Goal: Task Accomplishment & Management: Use online tool/utility

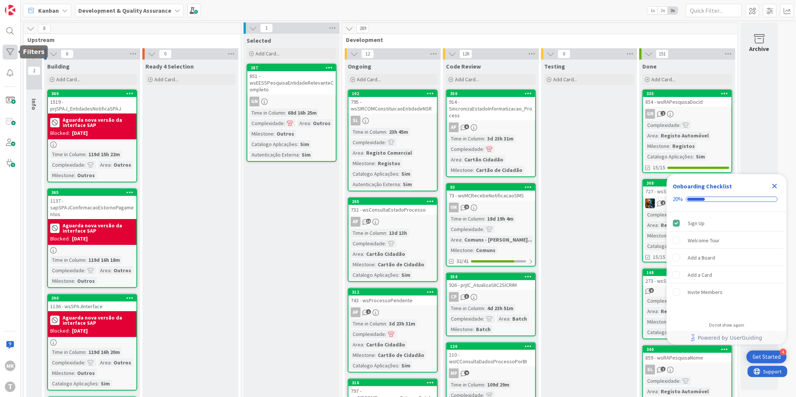
click at [15, 51] on div at bounding box center [10, 52] width 15 height 15
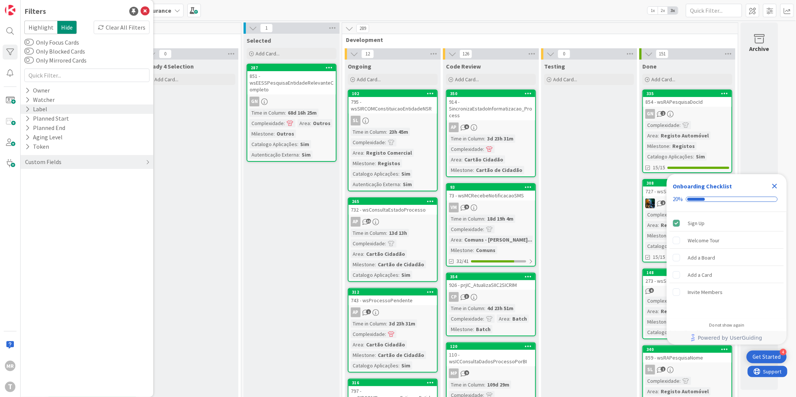
click at [28, 111] on icon at bounding box center [27, 109] width 5 height 6
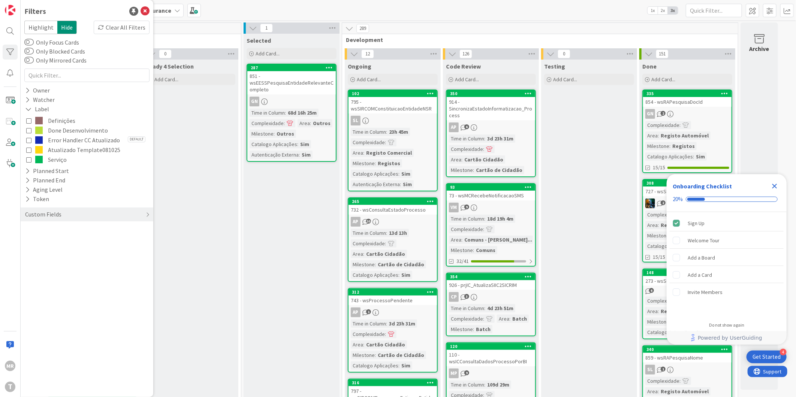
click at [27, 129] on icon at bounding box center [28, 130] width 5 height 5
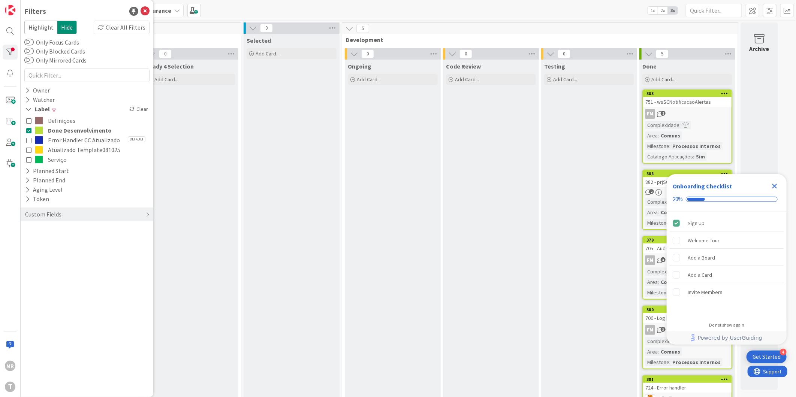
click at [777, 185] on icon "Close Checklist" at bounding box center [774, 186] width 9 height 9
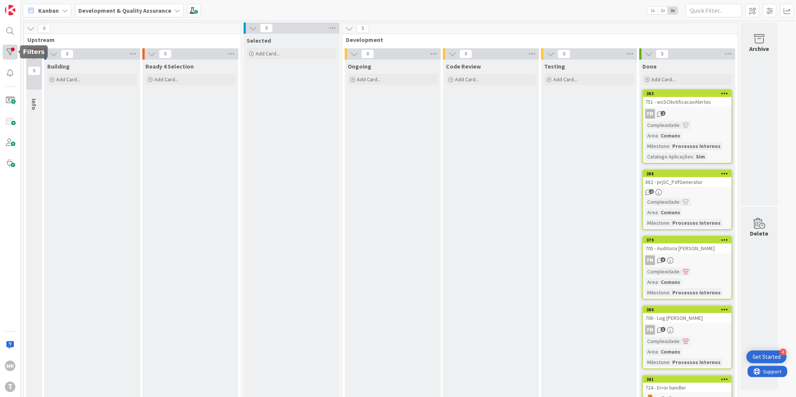
click at [8, 57] on div at bounding box center [10, 52] width 15 height 15
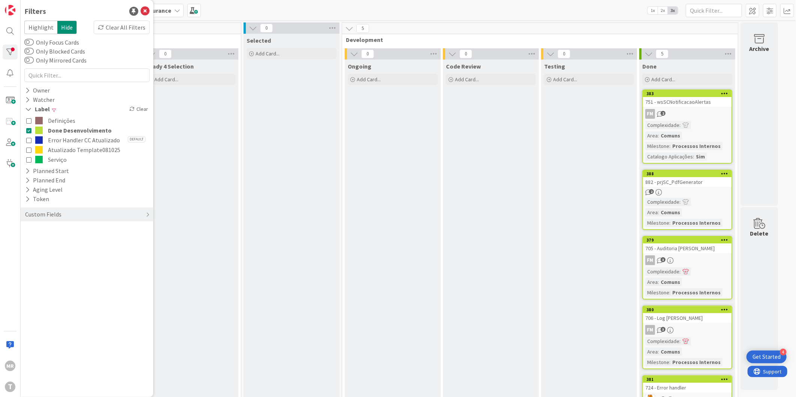
click at [27, 130] on icon at bounding box center [28, 130] width 5 height 5
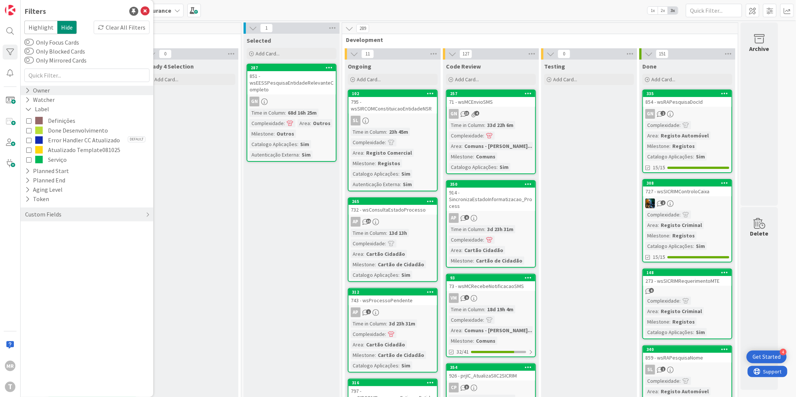
click at [22, 92] on div "Owner" at bounding box center [87, 90] width 133 height 9
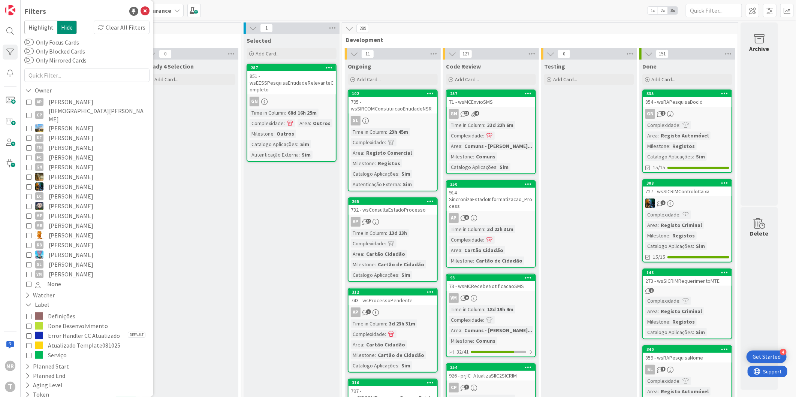
click at [54, 101] on span "Alceu Pimentel Filho" at bounding box center [71, 102] width 45 height 10
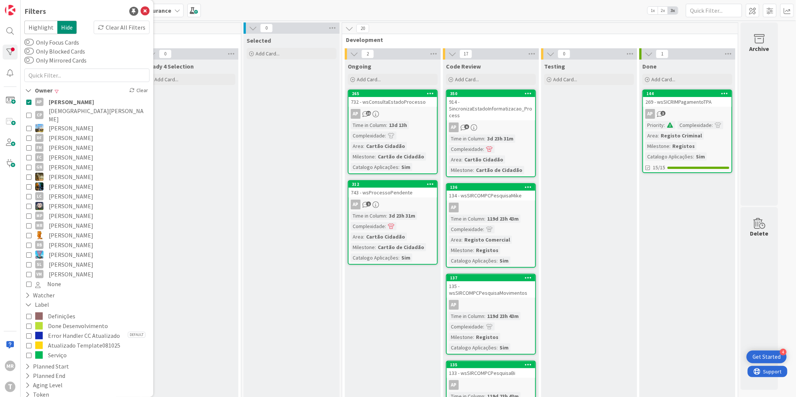
click at [64, 100] on span "Alceu Pimentel Filho" at bounding box center [71, 102] width 45 height 10
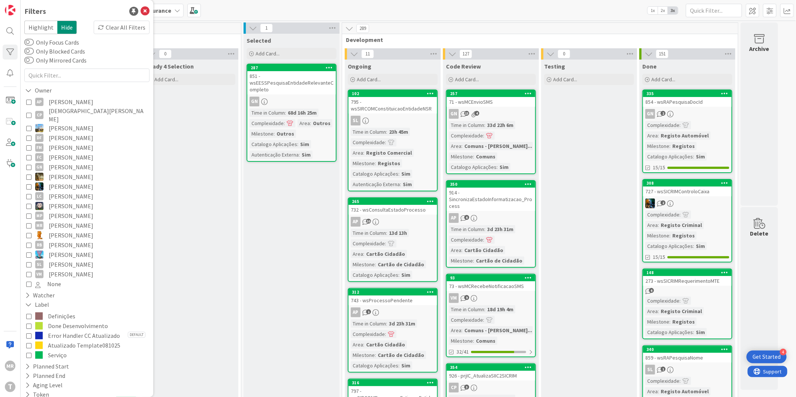
click at [65, 321] on span "Done Desenvolvimento" at bounding box center [78, 326] width 60 height 10
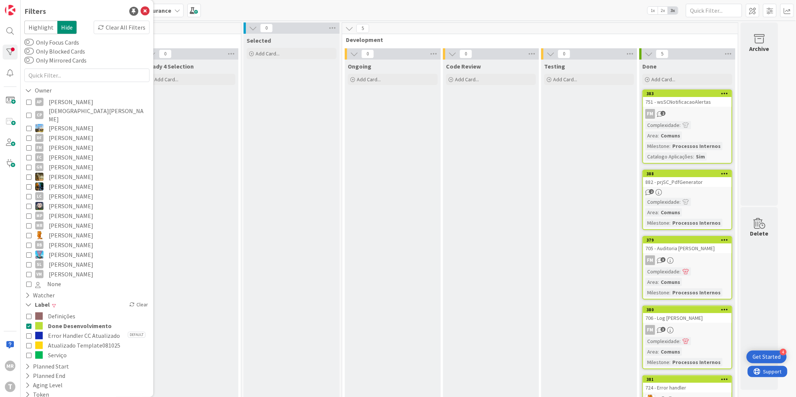
click at [66, 321] on span "Done Desenvolvimento" at bounding box center [80, 326] width 64 height 10
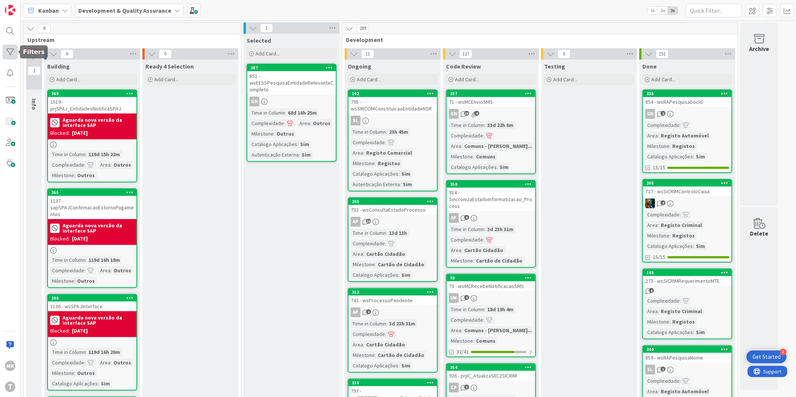
click at [10, 53] on div at bounding box center [10, 52] width 15 height 15
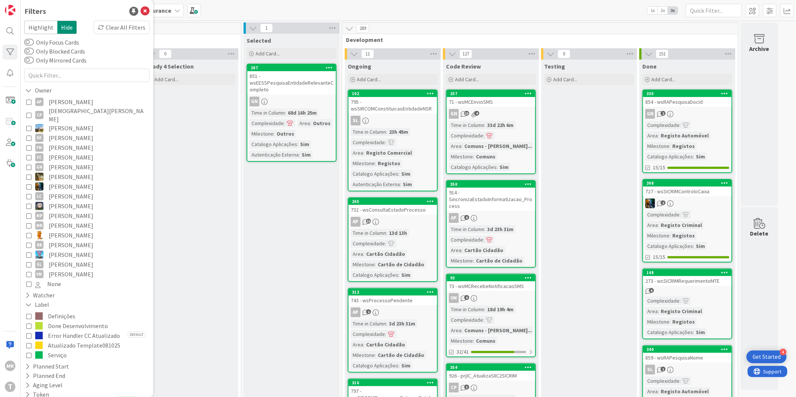
click at [61, 163] on span "Guilherme Nissiuti" at bounding box center [71, 167] width 45 height 10
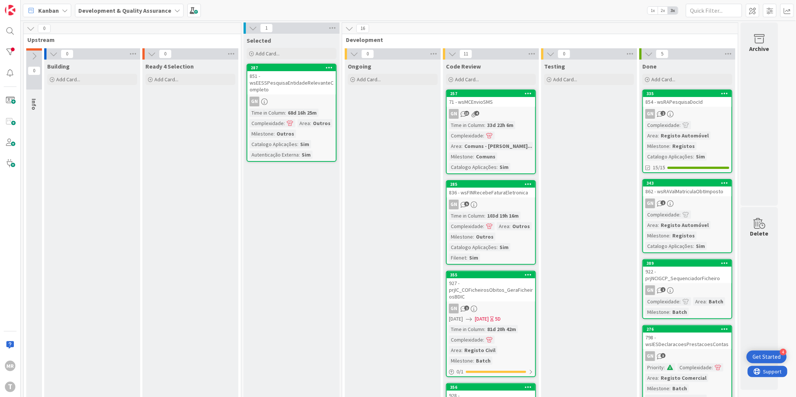
click at [6, 48] on div at bounding box center [10, 52] width 15 height 15
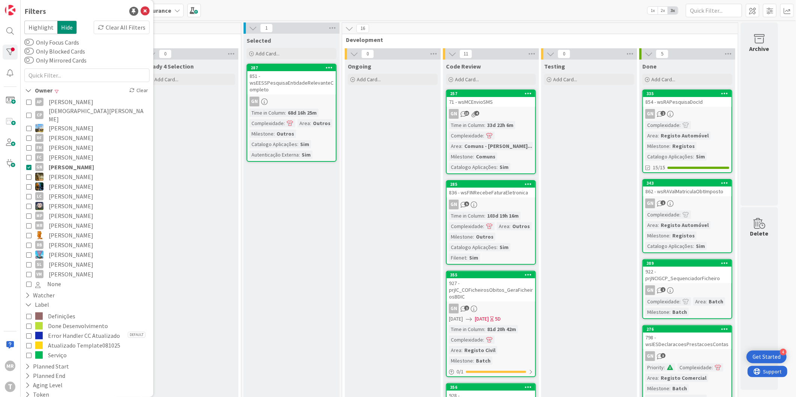
click at [58, 182] on span "João Carvalho" at bounding box center [71, 187] width 45 height 10
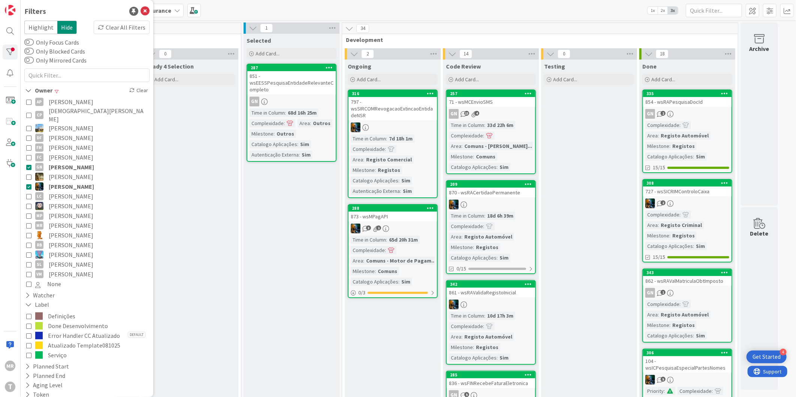
click at [67, 162] on span "Guilherme Nissiuti" at bounding box center [71, 167] width 45 height 10
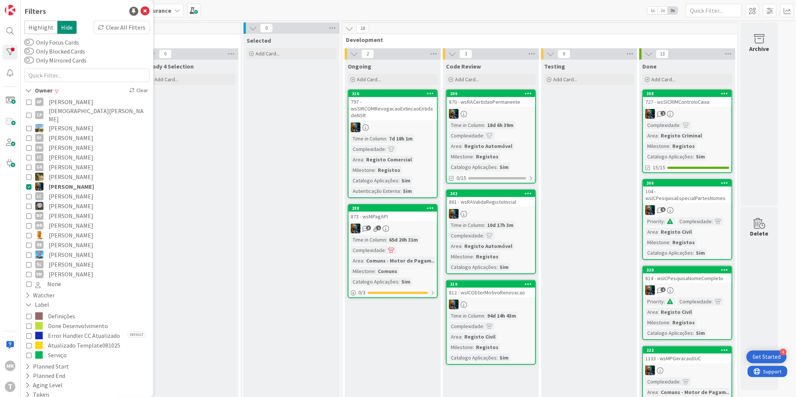
click at [62, 182] on span "João Carvalho" at bounding box center [71, 187] width 45 height 10
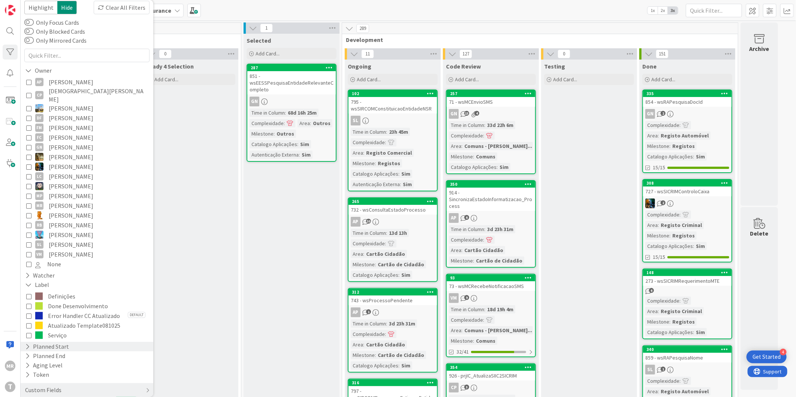
scroll to position [29, 0]
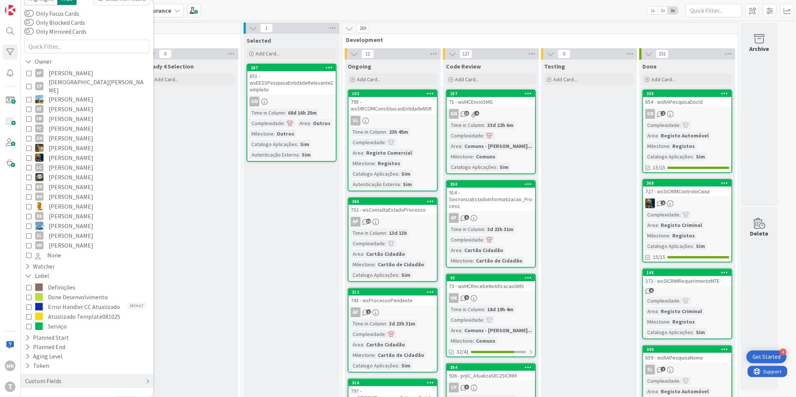
click at [27, 377] on div "Custom Fields" at bounding box center [43, 381] width 38 height 9
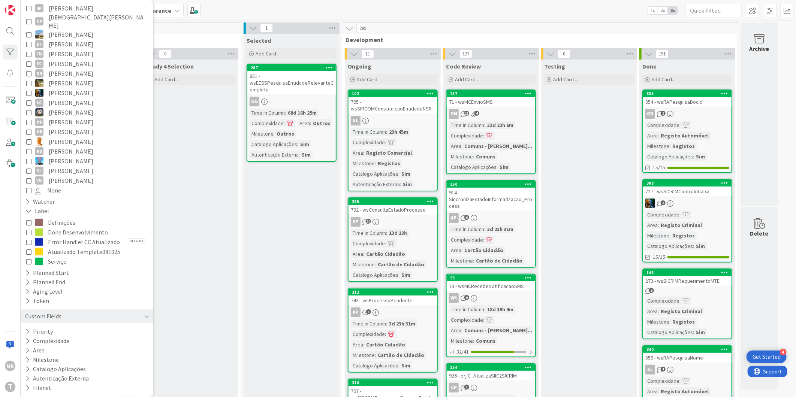
scroll to position [94, 0]
click at [37, 362] on button "Milestone" at bounding box center [41, 359] width 35 height 9
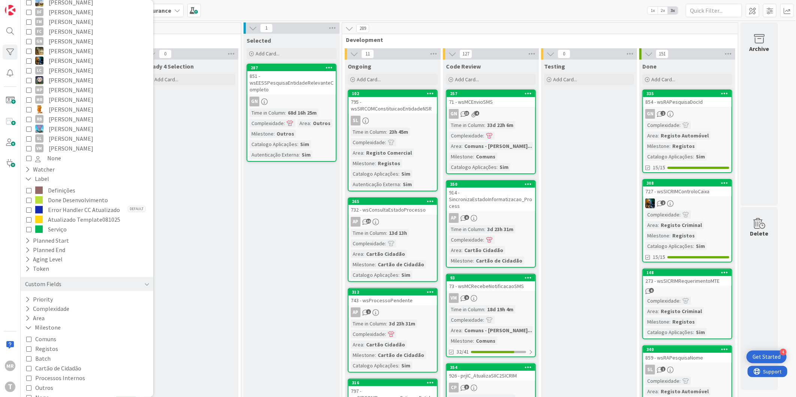
scroll to position [166, 0]
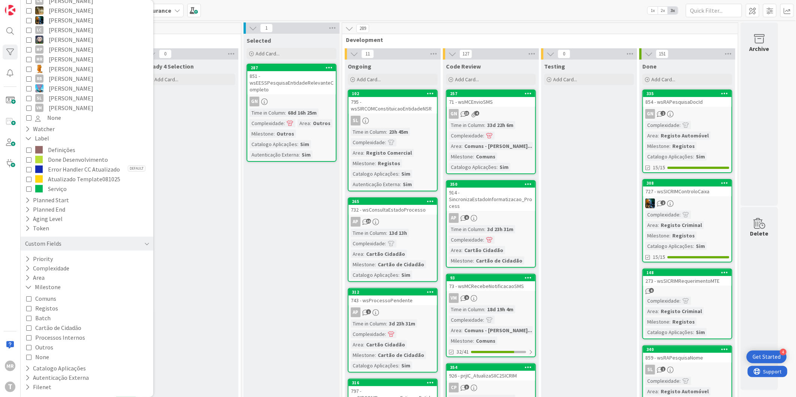
click at [67, 335] on span "Processos Internos" at bounding box center [60, 338] width 50 height 10
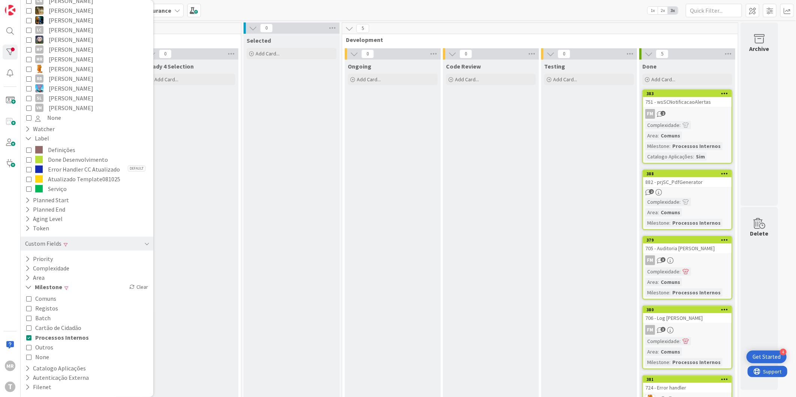
click at [49, 340] on span "Processos Internos" at bounding box center [62, 338] width 54 height 10
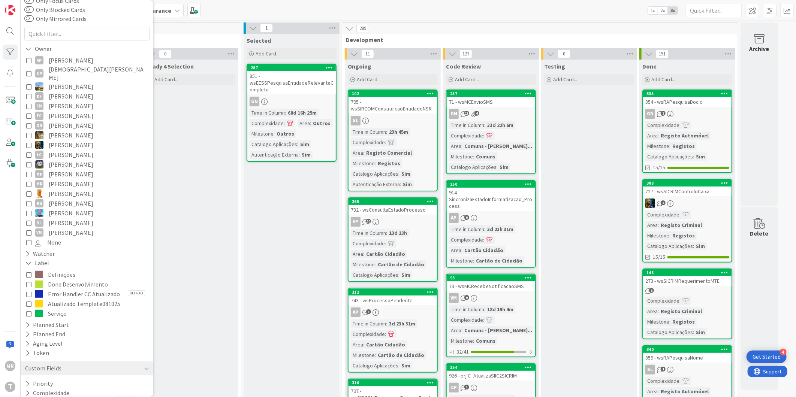
scroll to position [0, 0]
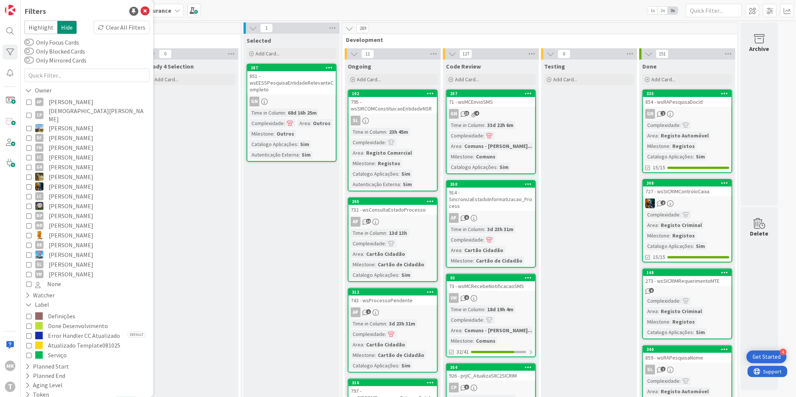
click at [58, 201] on span "Lucas Spengler" at bounding box center [71, 206] width 45 height 10
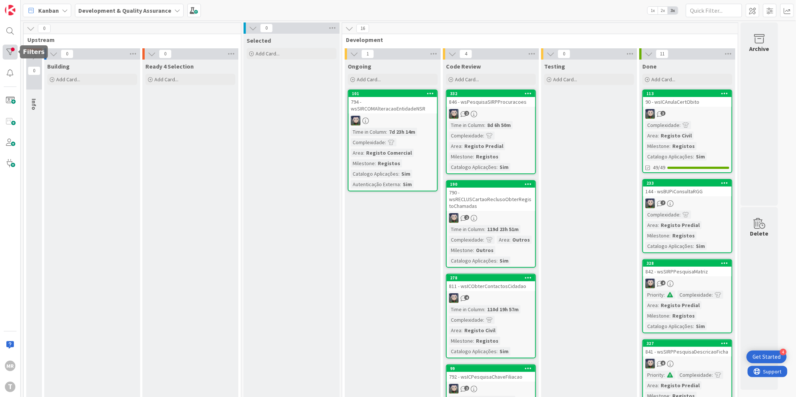
click at [8, 49] on div at bounding box center [10, 52] width 15 height 15
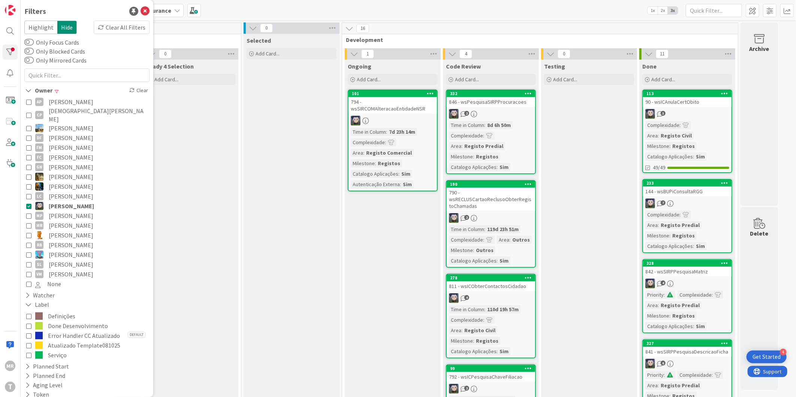
click at [69, 260] on span "Simão Lourenço" at bounding box center [71, 265] width 45 height 10
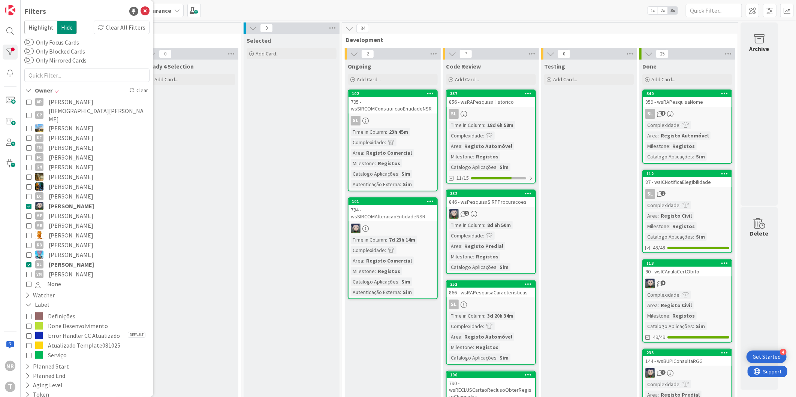
click at [70, 202] on span "Lucas Spengler" at bounding box center [71, 206] width 45 height 10
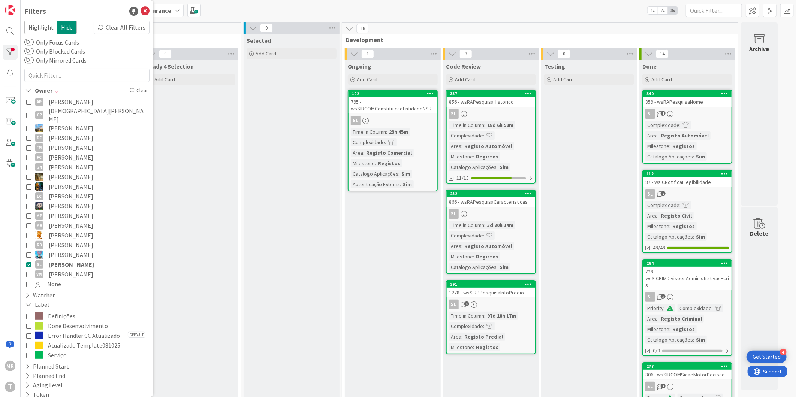
click at [55, 279] on span "None" at bounding box center [54, 284] width 14 height 10
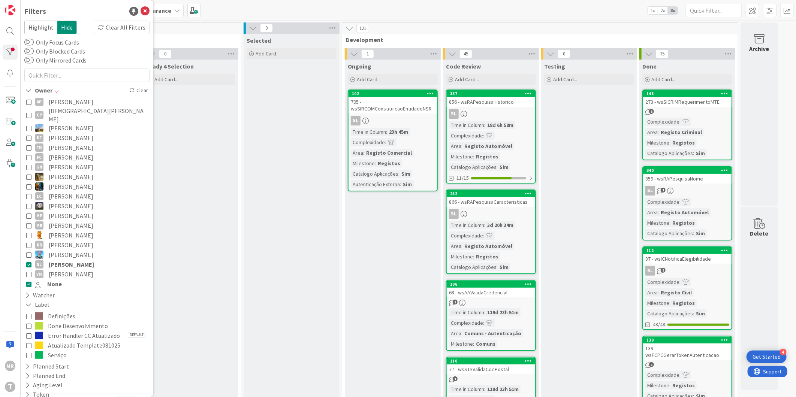
click at [55, 269] on span "Vitor Martins" at bounding box center [71, 274] width 45 height 10
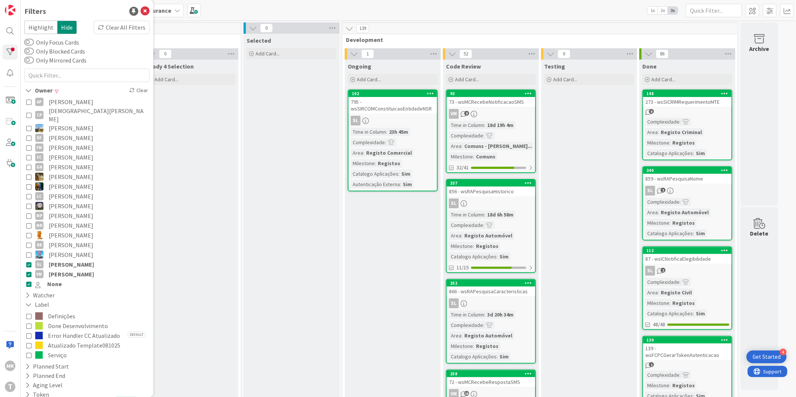
click at [60, 260] on span "Simão Lourenço" at bounding box center [71, 265] width 45 height 10
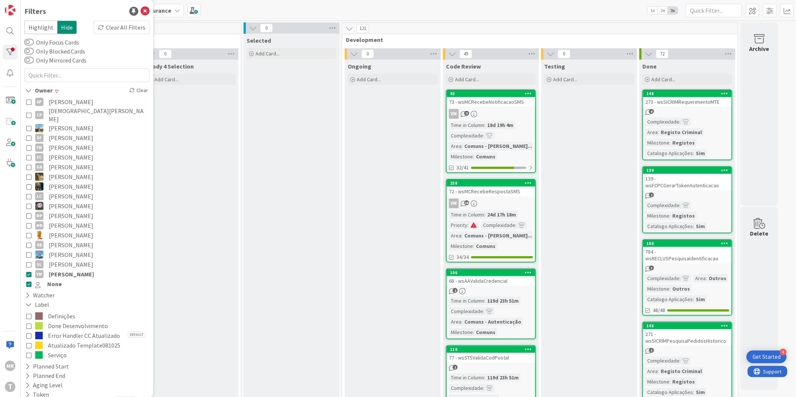
click at [50, 279] on span "None" at bounding box center [54, 284] width 15 height 10
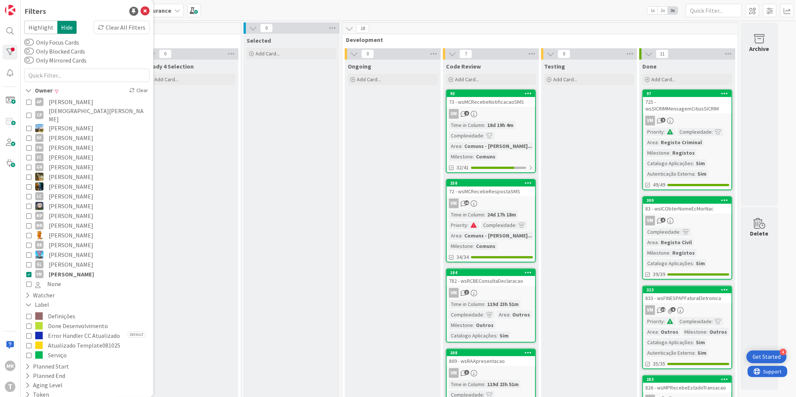
click at [59, 269] on span "Vitor Martins" at bounding box center [71, 274] width 45 height 10
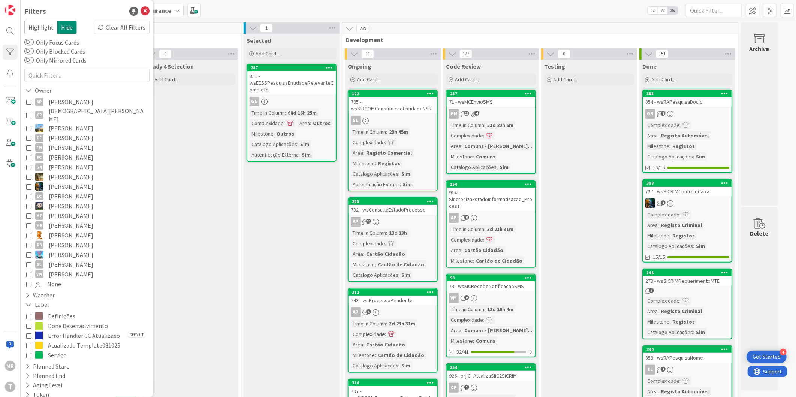
click at [75, 211] on span "Miguel Pinto" at bounding box center [71, 216] width 45 height 10
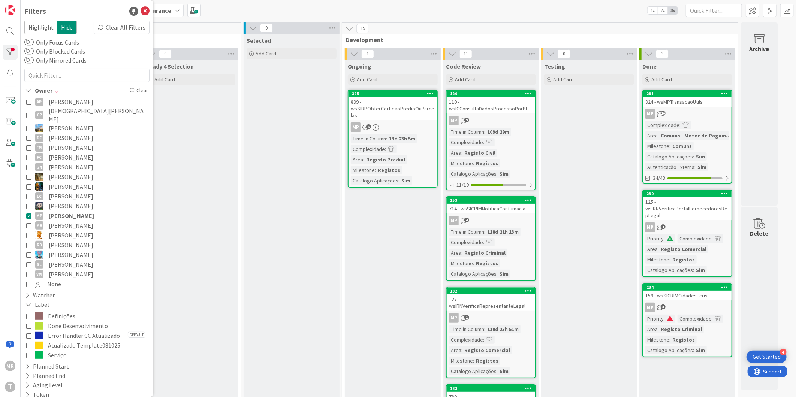
click at [75, 211] on span "Miguel Pinto" at bounding box center [71, 216] width 45 height 10
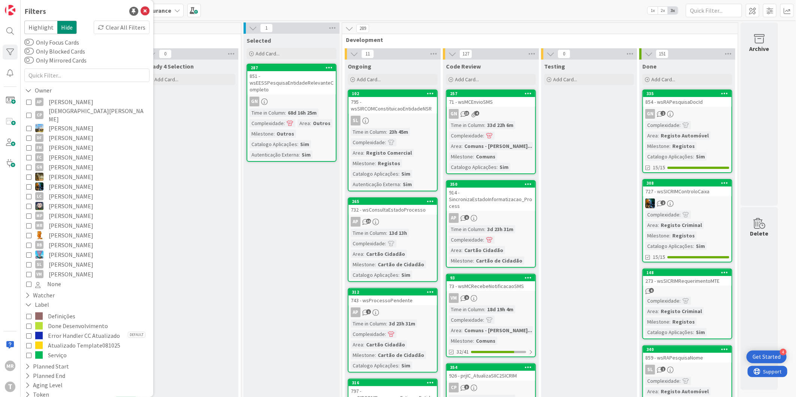
click at [75, 211] on span "Miguel Pinto" at bounding box center [71, 216] width 45 height 10
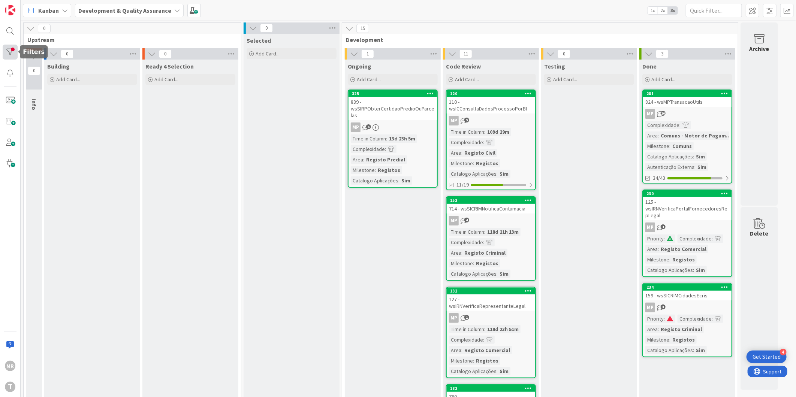
click at [9, 51] on div at bounding box center [10, 52] width 15 height 15
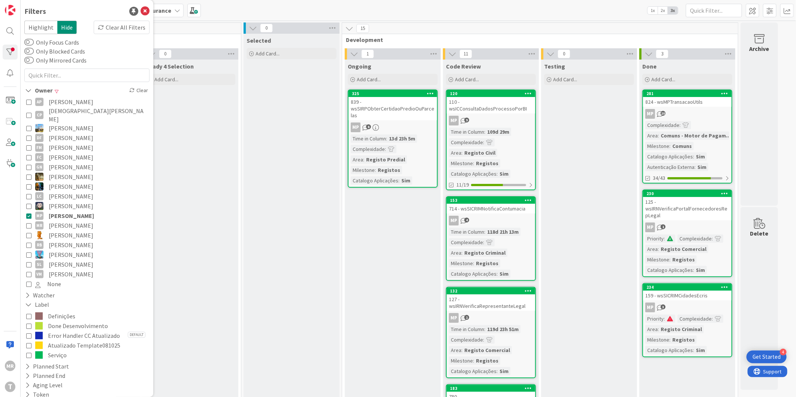
click at [62, 211] on span "Miguel Pinto" at bounding box center [71, 216] width 45 height 10
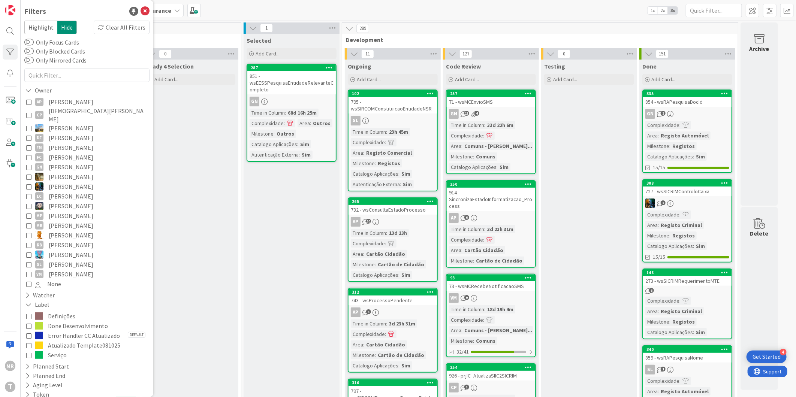
click at [61, 271] on span "Vitor Martins" at bounding box center [71, 274] width 45 height 10
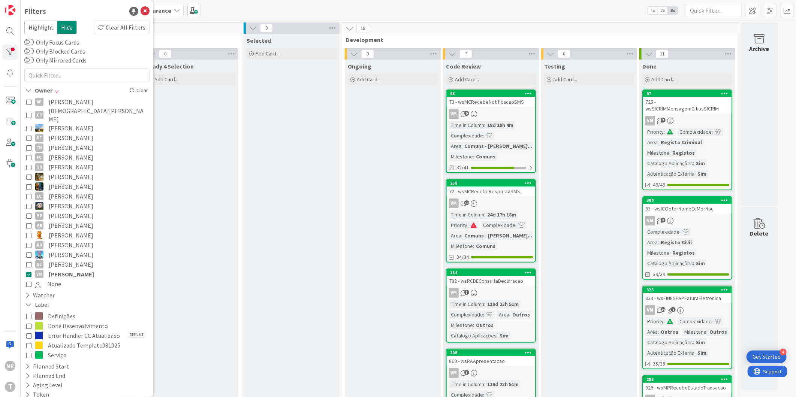
click at [70, 270] on span "Vitor Martins" at bounding box center [71, 274] width 45 height 10
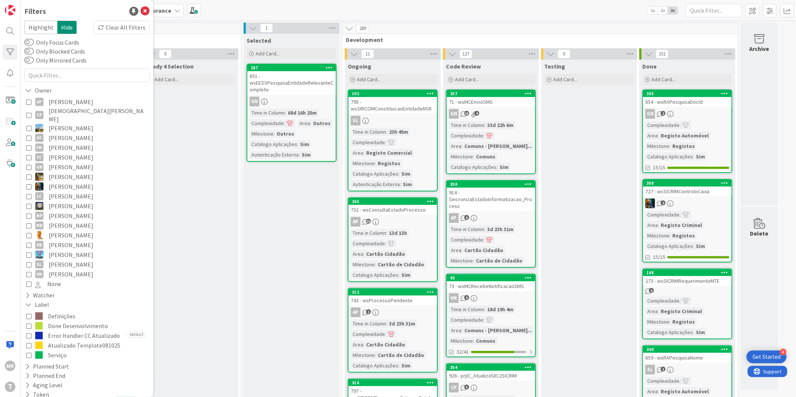
click at [70, 270] on span "Vitor Martins" at bounding box center [71, 274] width 45 height 10
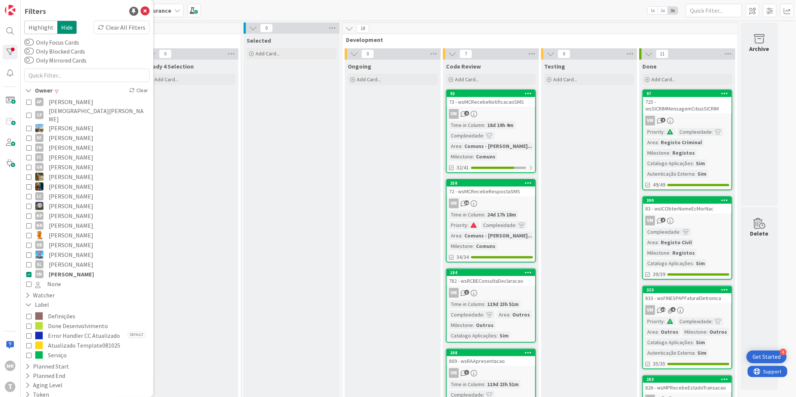
click at [70, 270] on span "Vitor Martins" at bounding box center [71, 274] width 45 height 10
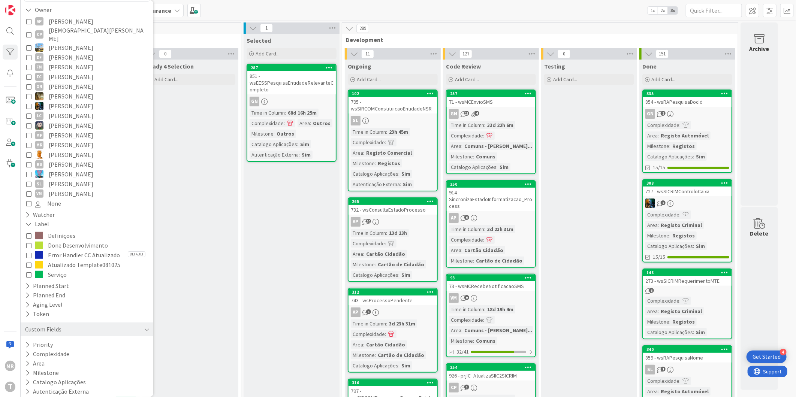
scroll to position [94, 0]
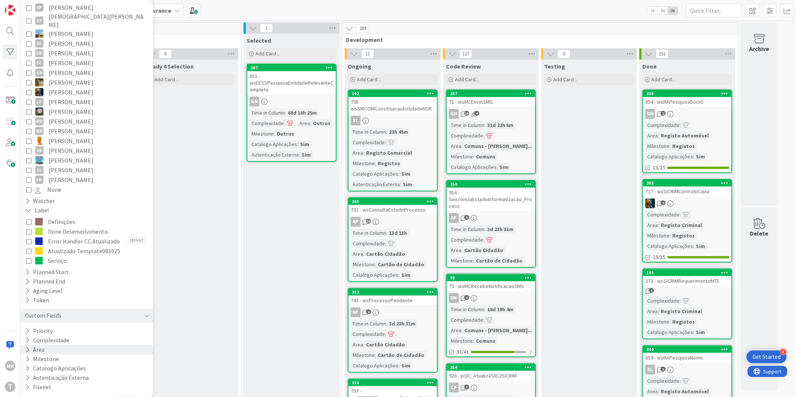
click at [26, 349] on icon at bounding box center [27, 350] width 5 height 6
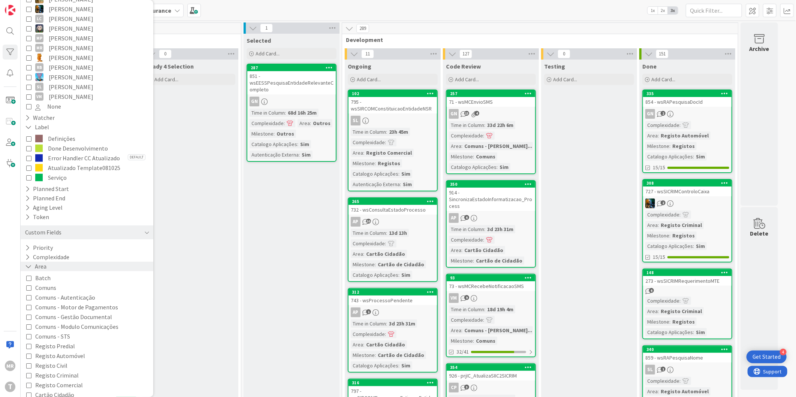
click at [29, 268] on icon at bounding box center [28, 266] width 7 height 6
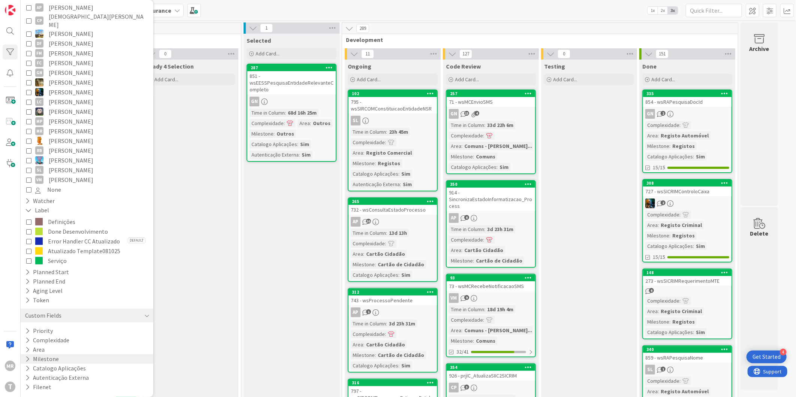
click at [28, 358] on icon at bounding box center [27, 359] width 5 height 6
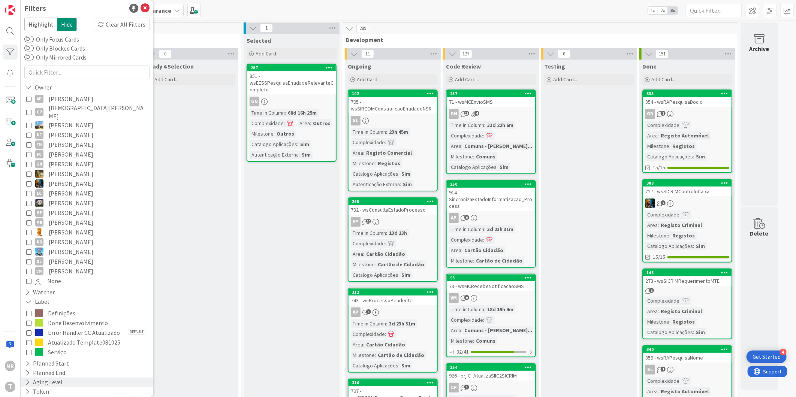
scroll to position [0, 0]
click at [27, 292] on icon at bounding box center [27, 295] width 5 height 6
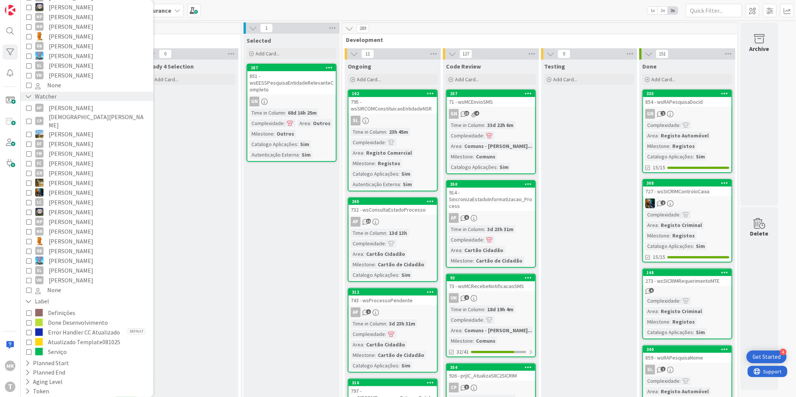
scroll to position [208, 0]
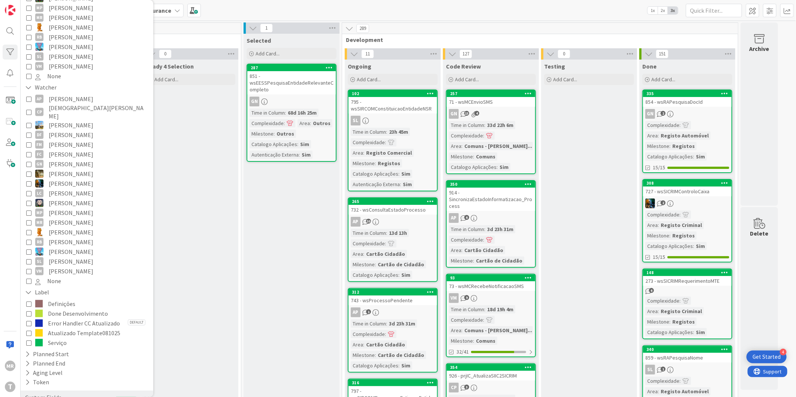
click at [62, 266] on span "Vitor Martins" at bounding box center [71, 271] width 45 height 10
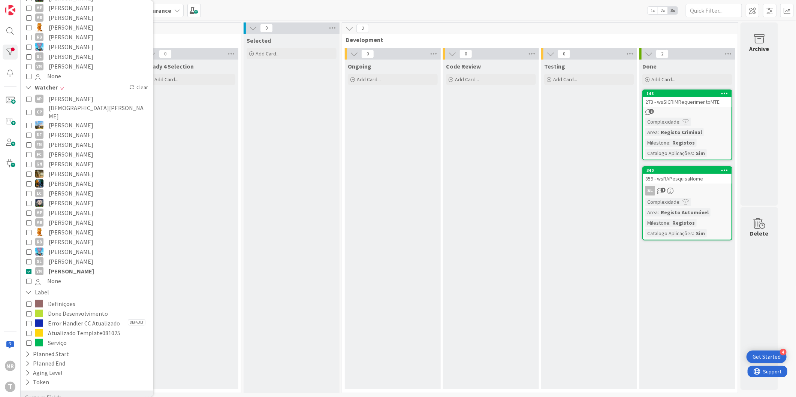
click at [62, 266] on span "Vitor Martins" at bounding box center [71, 271] width 45 height 10
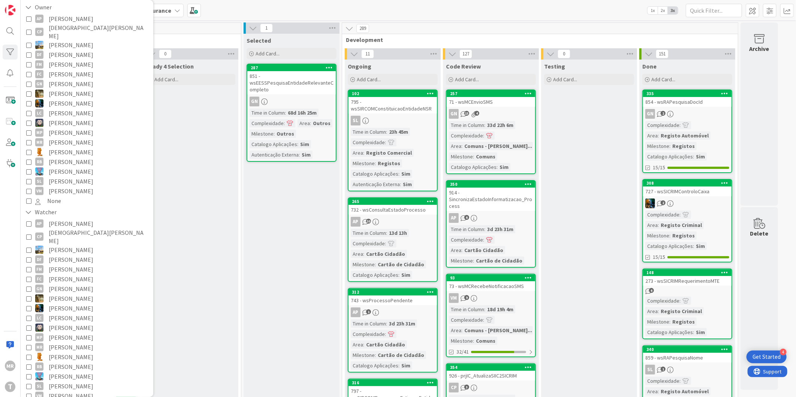
scroll to position [0, 0]
